Goal: Task Accomplishment & Management: Manage account settings

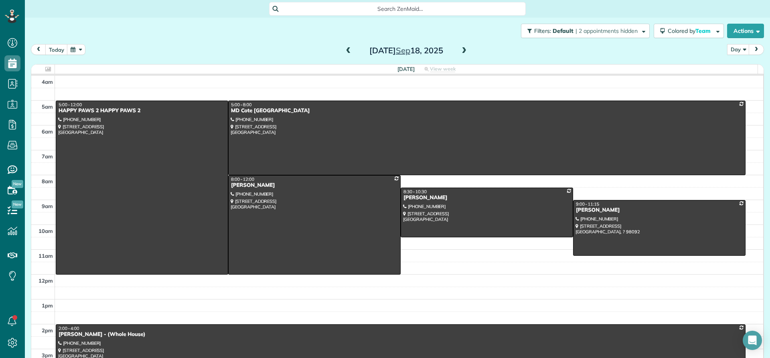
scroll to position [4, 4]
click at [250, 110] on div "MD Cote [GEOGRAPHIC_DATA]" at bounding box center [487, 111] width 513 height 7
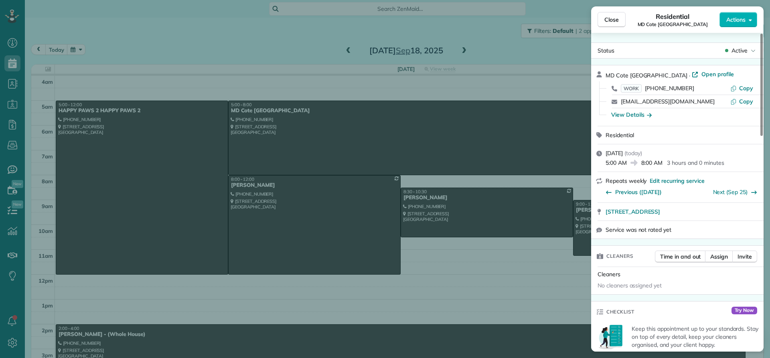
click at [342, 49] on div "Close Residential MD Cote [GEOGRAPHIC_DATA] Actions Status Active MD [GEOGRAPHI…" at bounding box center [385, 179] width 770 height 358
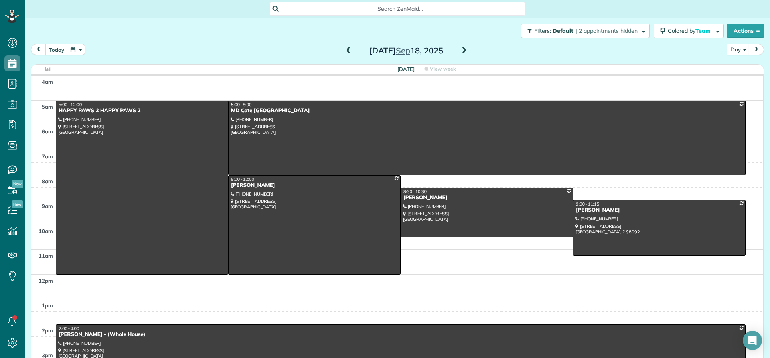
click at [346, 52] on span at bounding box center [348, 50] width 9 height 7
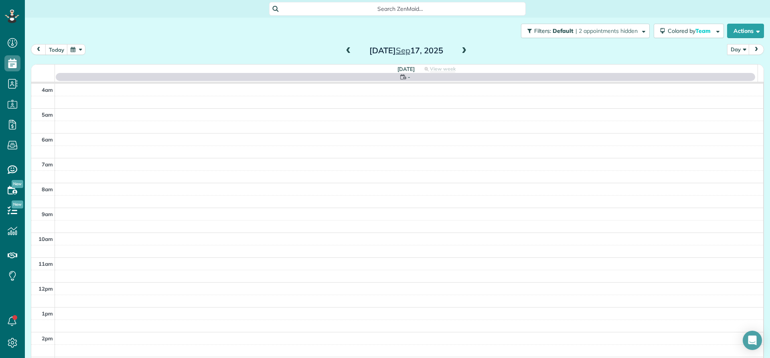
scroll to position [75, 0]
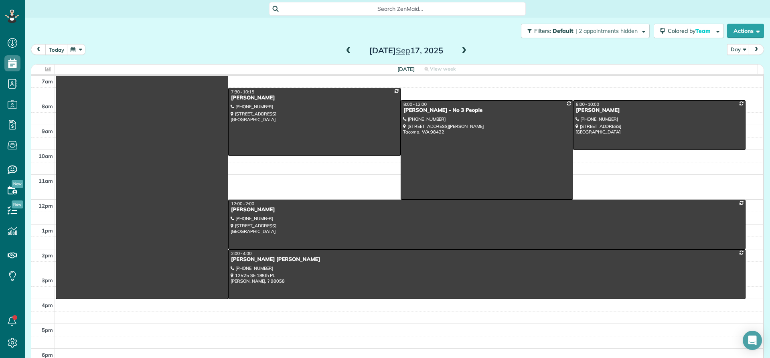
click at [344, 53] on span at bounding box center [348, 50] width 9 height 7
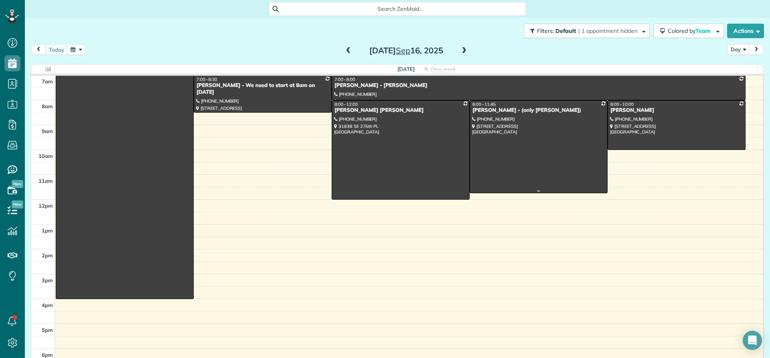
click at [472, 110] on div "[PERSON_NAME] - (only [PERSON_NAME])" at bounding box center [538, 110] width 133 height 7
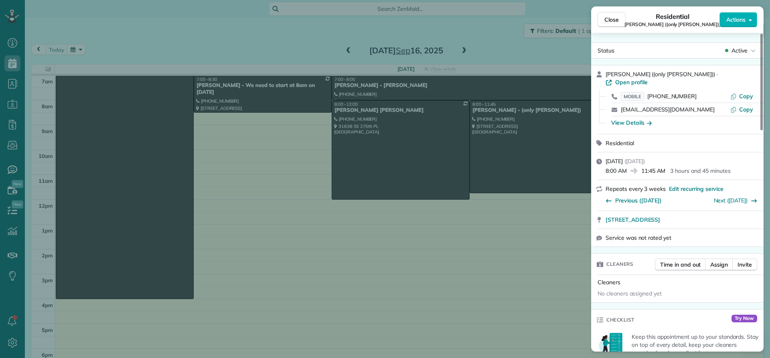
drag, startPoint x: 638, startPoint y: 75, endPoint x: 605, endPoint y: 74, distance: 32.9
click at [605, 74] on div "[PERSON_NAME] ((only [PERSON_NAME])) · Open profile MOBILE [PHONE_NUMBER] Copy …" at bounding box center [677, 99] width 173 height 69
click at [621, 119] on div "View Details" at bounding box center [631, 123] width 41 height 8
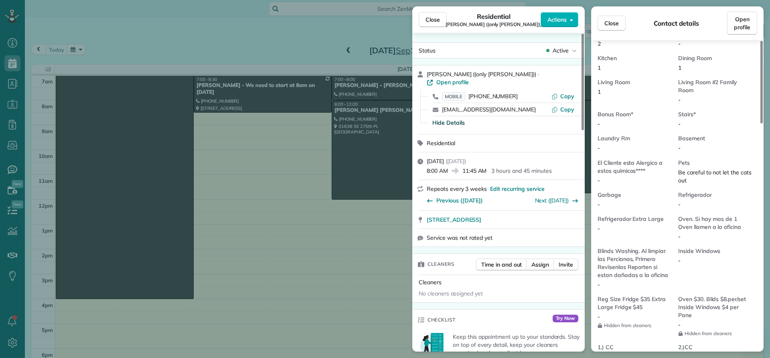
scroll to position [528, 0]
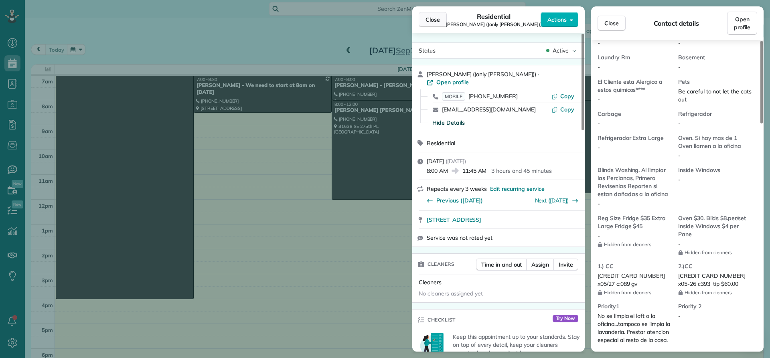
click at [435, 19] on span "Close" at bounding box center [433, 20] width 14 height 8
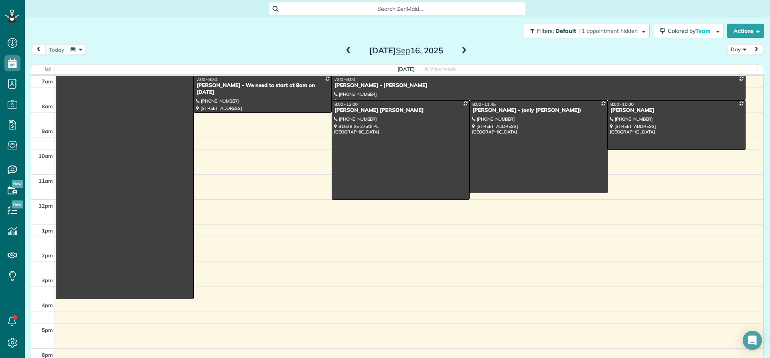
click at [461, 51] on span at bounding box center [464, 50] width 9 height 7
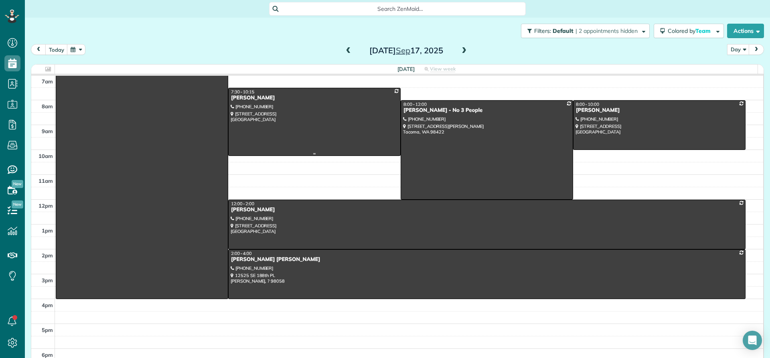
click at [250, 101] on div "[PERSON_NAME]" at bounding box center [315, 98] width 168 height 7
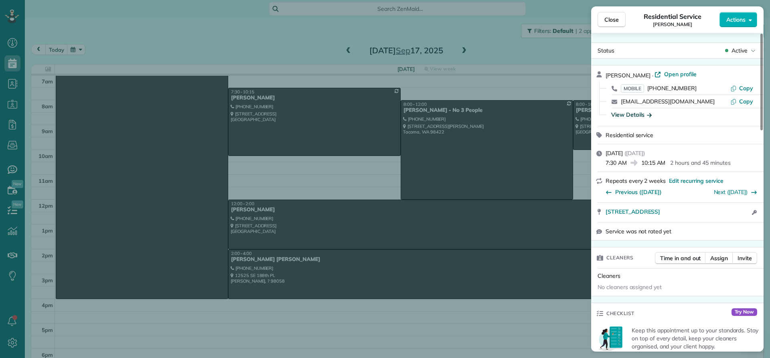
click at [626, 116] on div "View Details" at bounding box center [631, 115] width 41 height 8
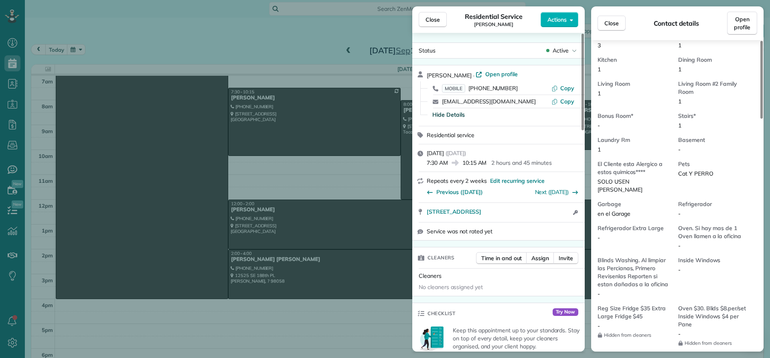
scroll to position [567, 0]
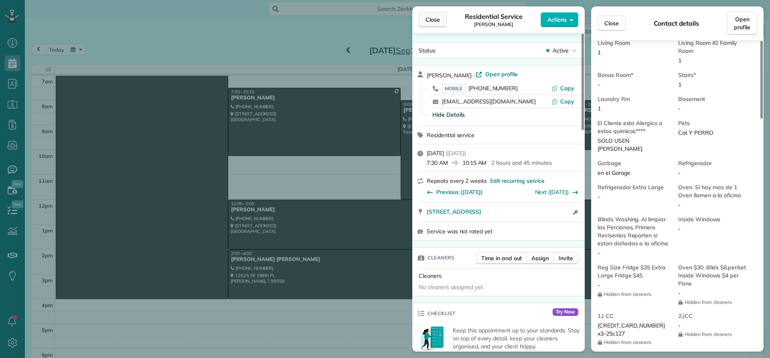
click at [433, 21] on span "Close" at bounding box center [433, 20] width 14 height 8
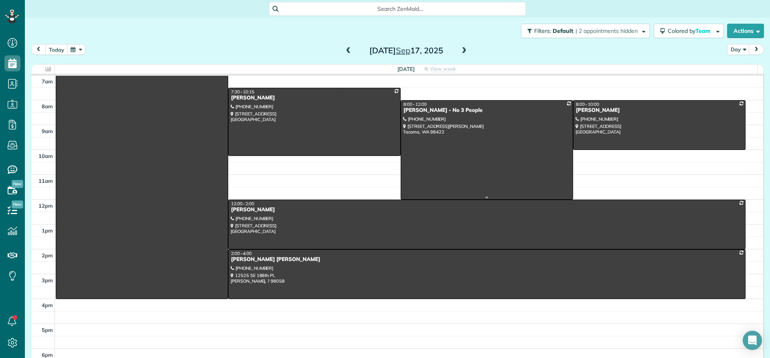
click at [406, 111] on div "[PERSON_NAME] - No 3 People" at bounding box center [487, 110] width 168 height 7
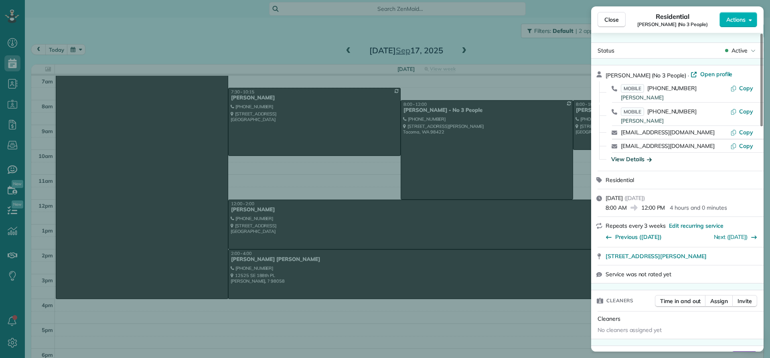
click at [624, 160] on div "View Details" at bounding box center [631, 159] width 41 height 8
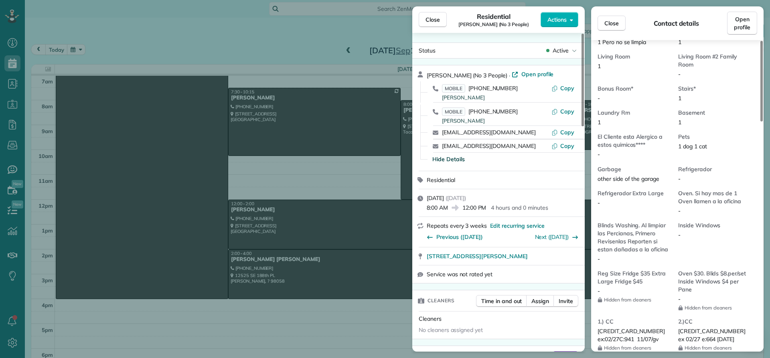
scroll to position [524, 0]
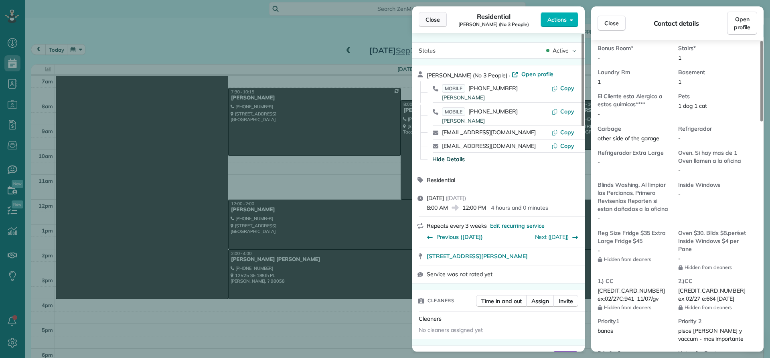
click at [441, 23] on button "Close" at bounding box center [433, 19] width 28 height 15
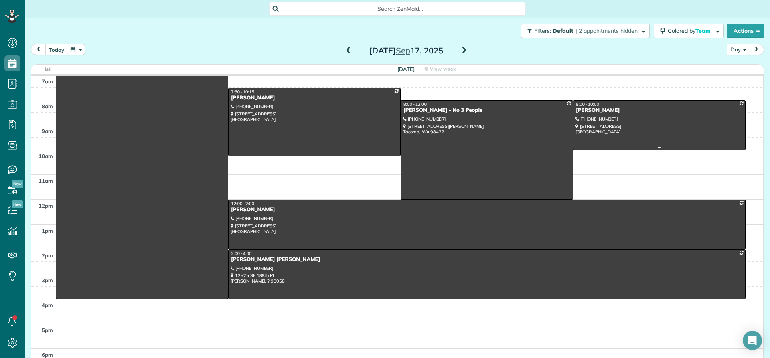
click at [585, 114] on div at bounding box center [660, 125] width 172 height 49
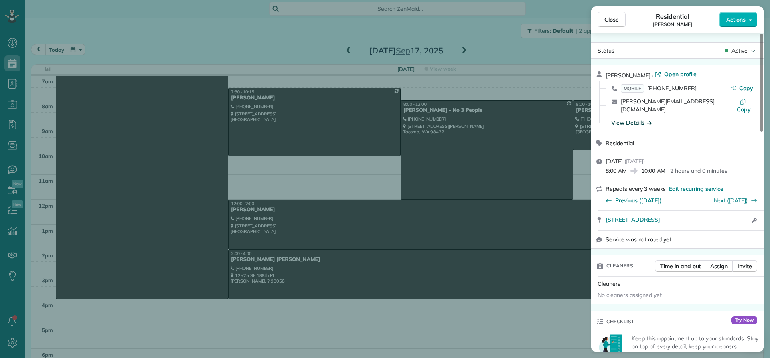
click at [636, 119] on div "View Details" at bounding box center [631, 123] width 41 height 8
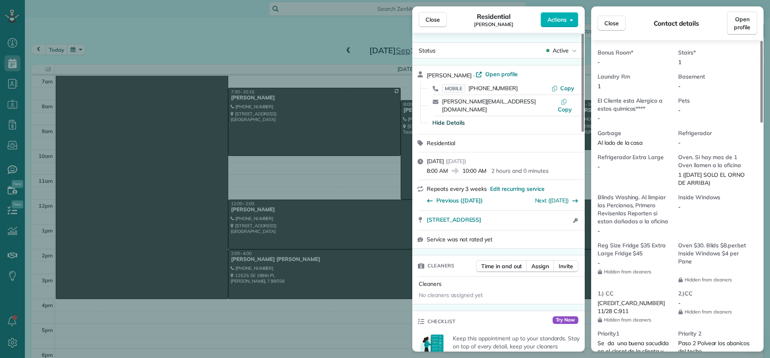
scroll to position [524, 0]
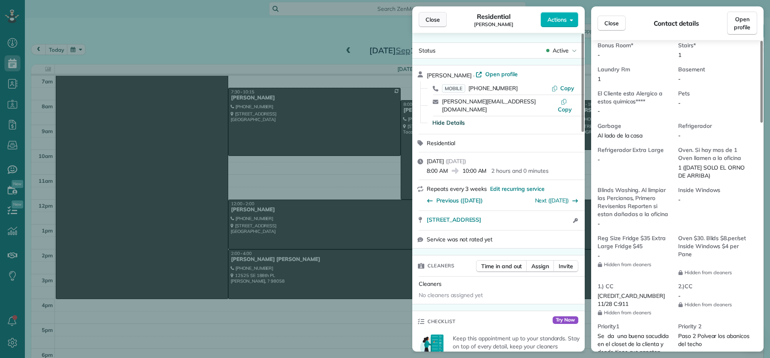
click at [434, 18] on span "Close" at bounding box center [433, 20] width 14 height 8
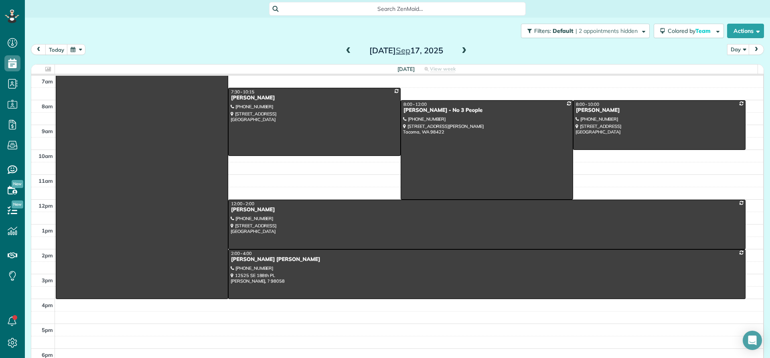
click at [463, 53] on span at bounding box center [464, 50] width 9 height 7
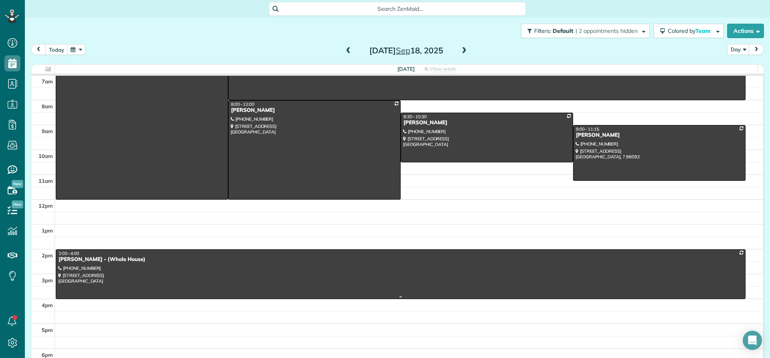
click at [83, 263] on div at bounding box center [400, 274] width 689 height 49
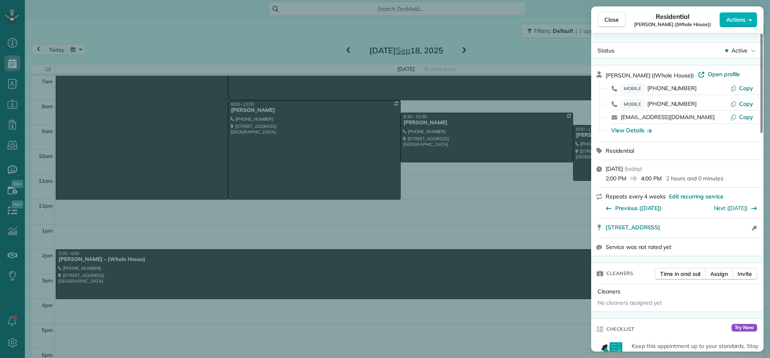
drag, startPoint x: 641, startPoint y: 76, endPoint x: 601, endPoint y: 76, distance: 40.1
click at [601, 76] on div "[PERSON_NAME] ((Whole House)) · Open profile MOBILE [PHONE_NUMBER] Copy MOBILE …" at bounding box center [677, 103] width 173 height 76
click at [630, 130] on div "View Details" at bounding box center [631, 130] width 41 height 8
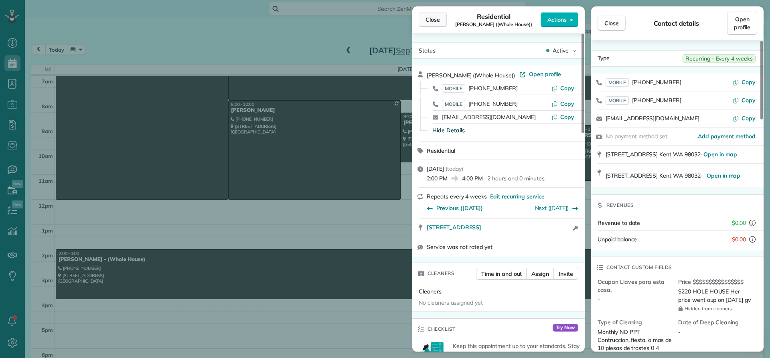
click at [437, 17] on span "Close" at bounding box center [433, 20] width 14 height 8
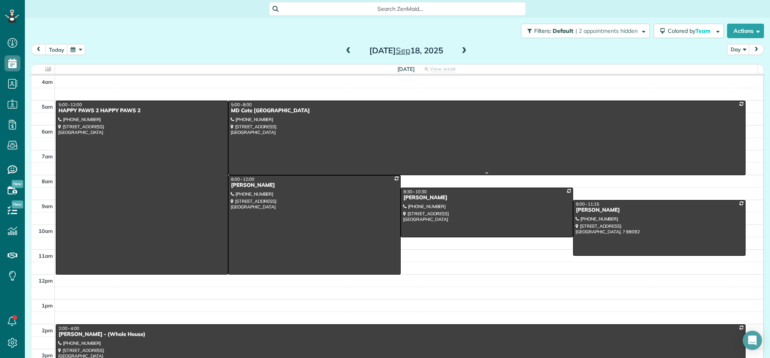
click at [256, 113] on div "MD Cote [GEOGRAPHIC_DATA]" at bounding box center [487, 111] width 513 height 7
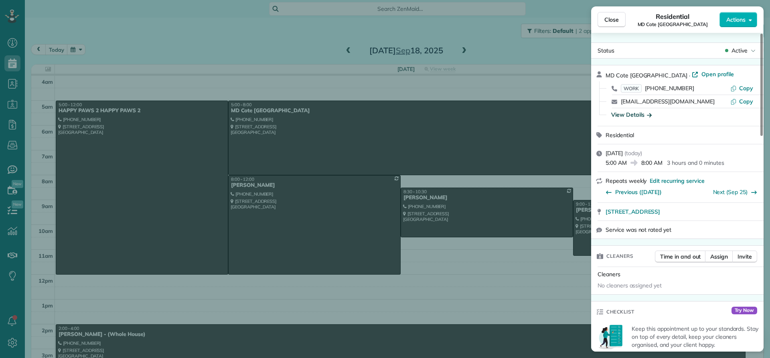
click at [629, 116] on div "View Details" at bounding box center [631, 115] width 41 height 8
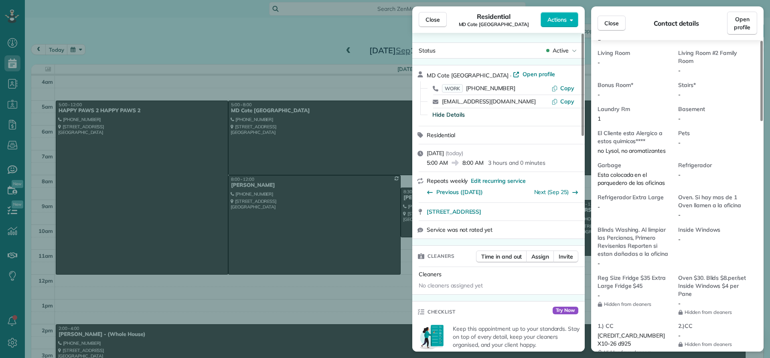
scroll to position [525, 0]
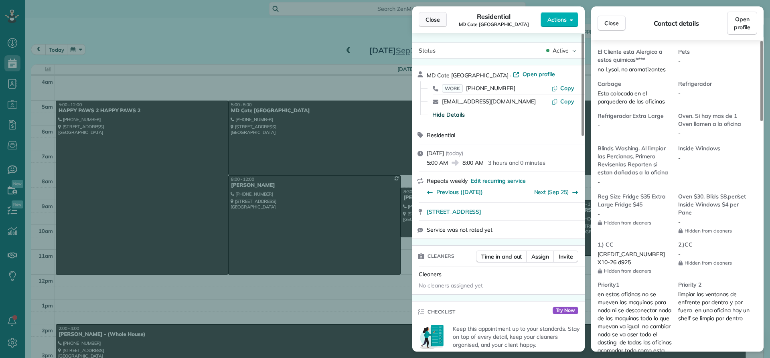
click at [432, 18] on span "Close" at bounding box center [433, 20] width 14 height 8
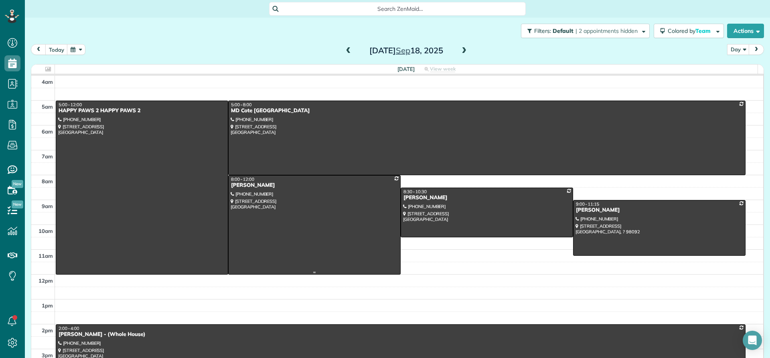
click at [248, 187] on div "[PERSON_NAME]" at bounding box center [315, 185] width 168 height 7
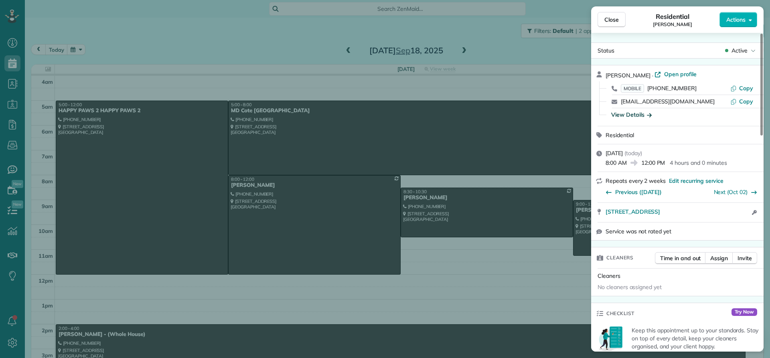
click at [626, 117] on div "View Details" at bounding box center [631, 115] width 41 height 8
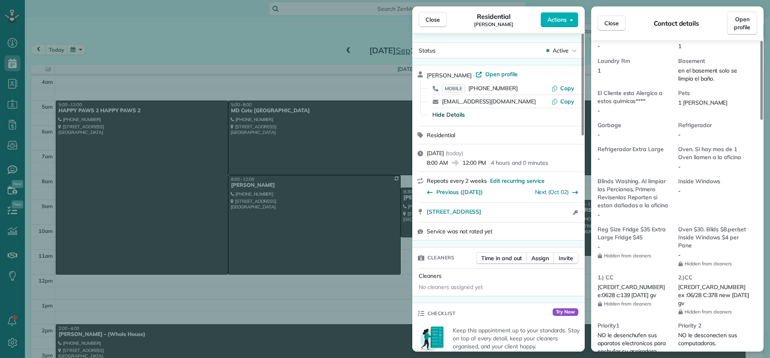
scroll to position [562, 0]
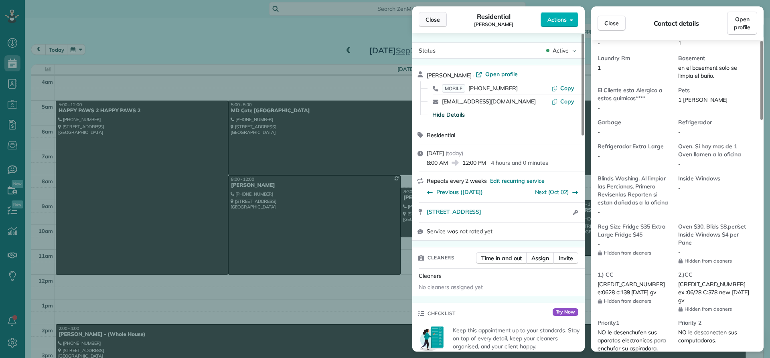
click at [433, 24] on button "Close" at bounding box center [433, 19] width 28 height 15
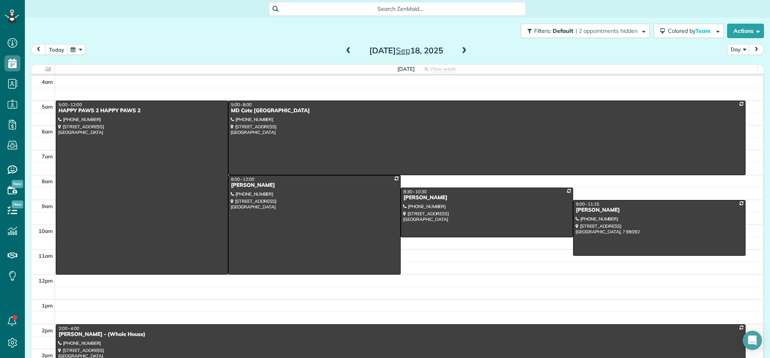
click at [77, 337] on div "[PERSON_NAME] - (Whole House)" at bounding box center [400, 334] width 685 height 7
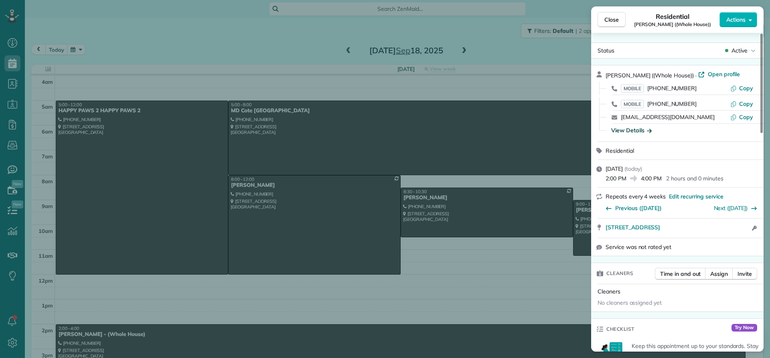
click at [639, 129] on div "View Details" at bounding box center [631, 130] width 41 height 8
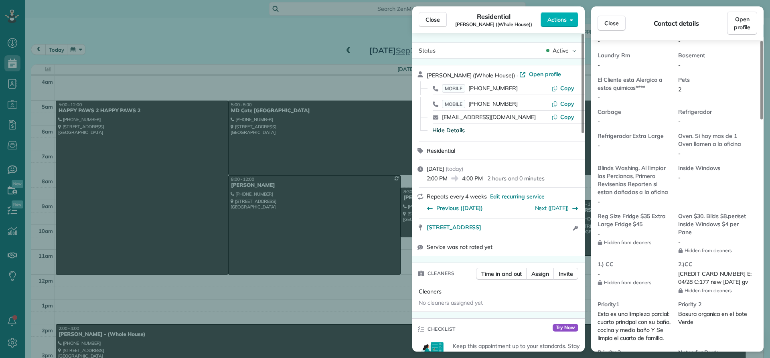
scroll to position [567, 0]
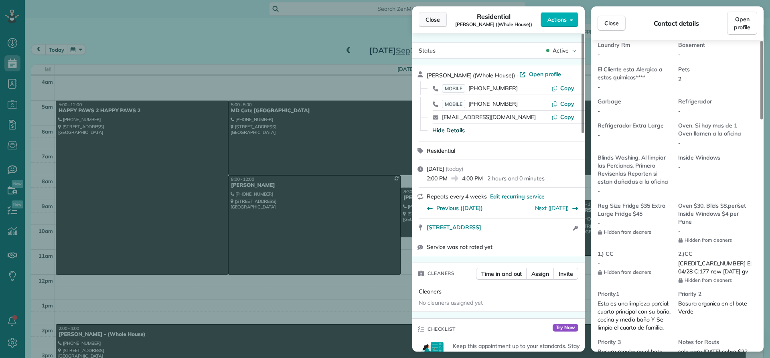
click at [434, 23] on span "Close" at bounding box center [433, 20] width 14 height 8
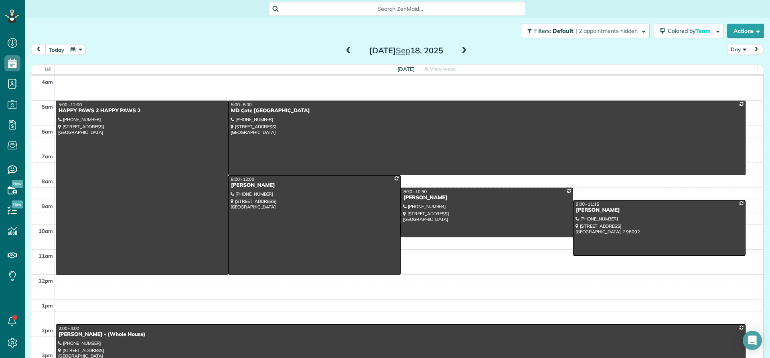
click at [460, 51] on span at bounding box center [464, 50] width 9 height 7
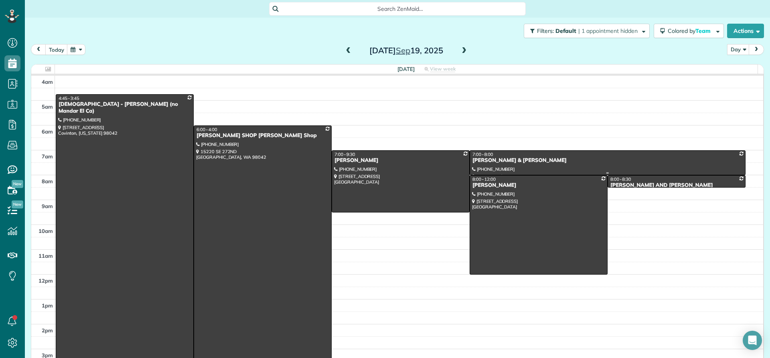
click at [480, 161] on div "[PERSON_NAME] & [PERSON_NAME]" at bounding box center [607, 160] width 271 height 7
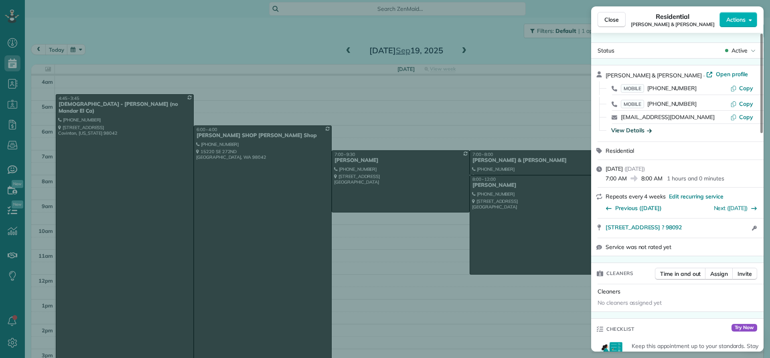
click at [633, 132] on div "View Details" at bounding box center [631, 130] width 41 height 8
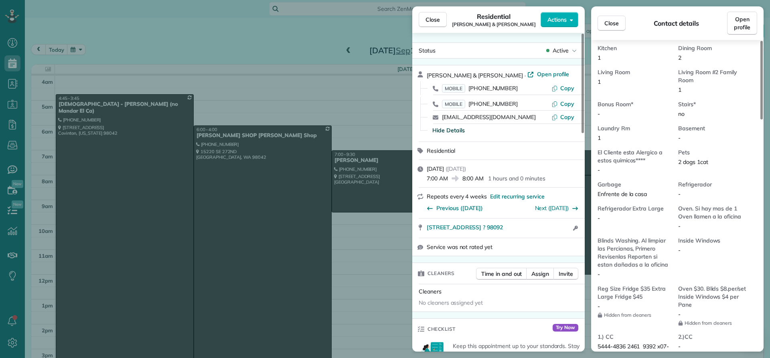
scroll to position [605, 0]
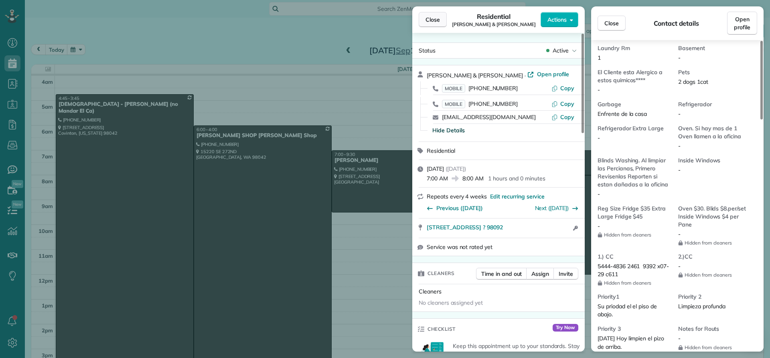
click at [438, 24] on button "Close" at bounding box center [433, 19] width 28 height 15
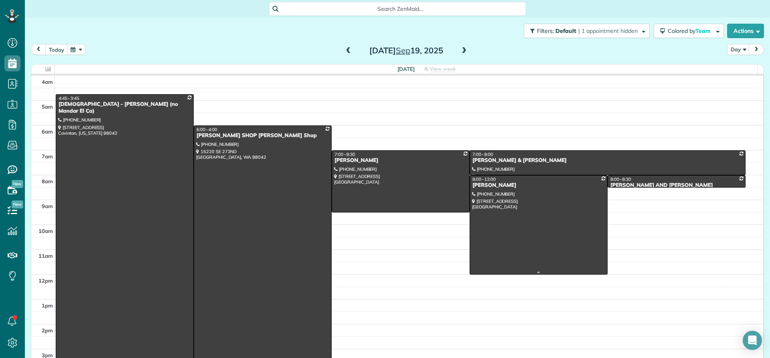
click at [482, 187] on div "[PERSON_NAME]" at bounding box center [538, 185] width 133 height 7
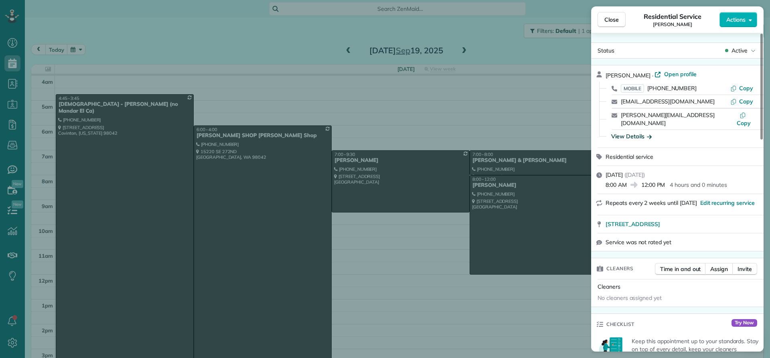
click at [627, 132] on div "View Details" at bounding box center [631, 136] width 41 height 8
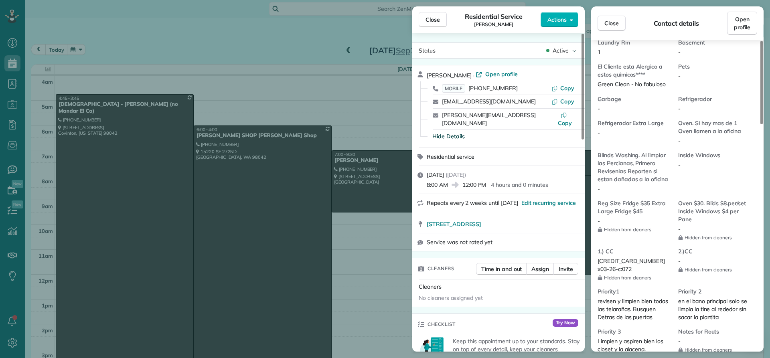
scroll to position [565, 0]
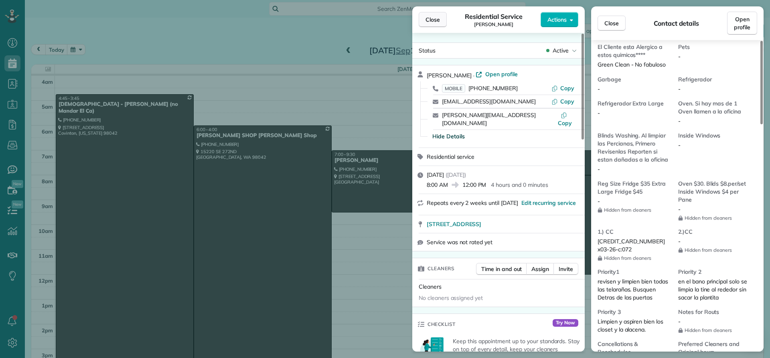
click at [427, 20] on span "Close" at bounding box center [433, 20] width 14 height 8
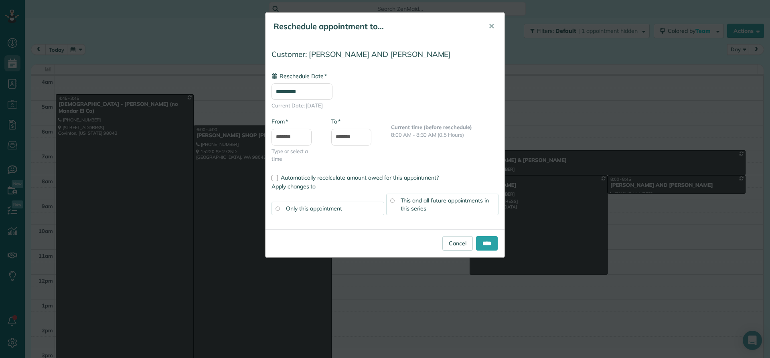
click at [323, 90] on input "**********" at bounding box center [302, 91] width 61 height 16
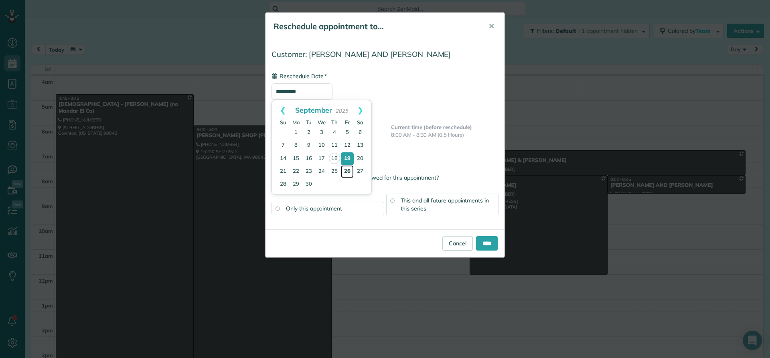
click at [349, 173] on link "26" at bounding box center [347, 171] width 13 height 13
type input "**********"
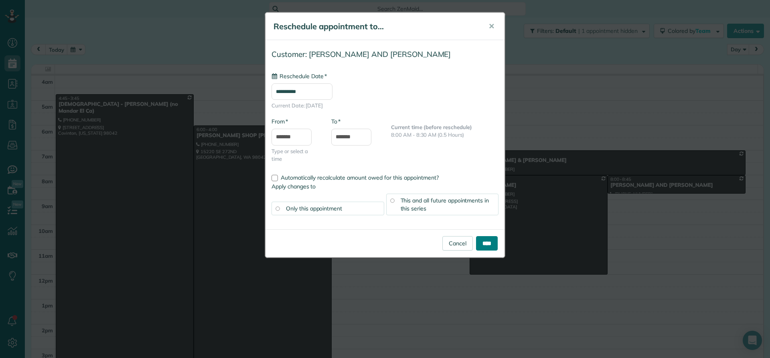
click at [481, 247] on input "****" at bounding box center [487, 243] width 22 height 14
